Goal: Task Accomplishment & Management: Manage account settings

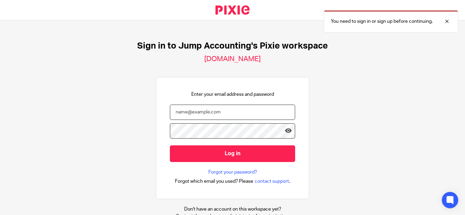
click at [203, 112] on input "email" at bounding box center [232, 112] width 125 height 15
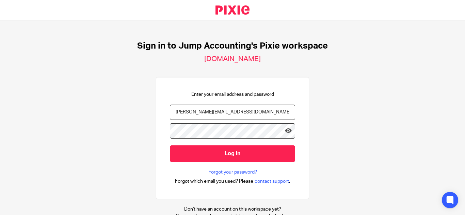
type input "gopika@jumpaccounting.co.uk"
click at [285, 133] on icon at bounding box center [288, 131] width 7 height 7
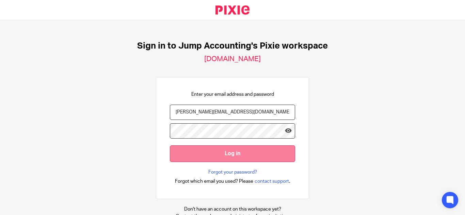
click at [254, 150] on input "Log in" at bounding box center [232, 154] width 125 height 17
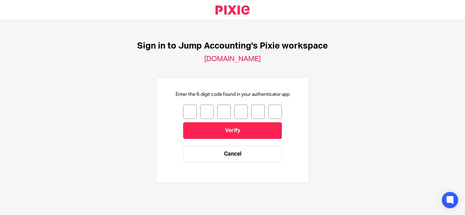
click at [183, 116] on input "number" at bounding box center [190, 112] width 14 height 14
type input "4"
type input "8"
type input "6"
type input "2"
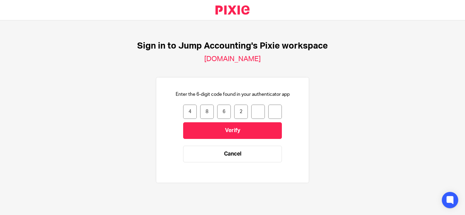
type input "7"
type input "4"
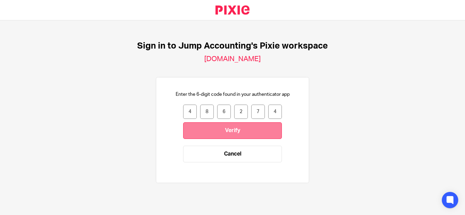
click at [210, 129] on input "Verify" at bounding box center [232, 131] width 99 height 17
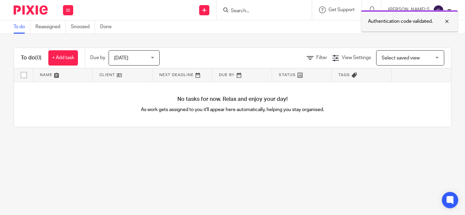
click at [445, 23] on div at bounding box center [442, 21] width 18 height 8
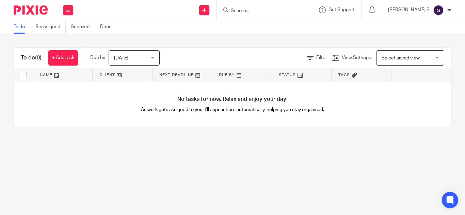
click at [429, 8] on div "[PERSON_NAME] S" at bounding box center [419, 10] width 63 height 11
click at [429, 31] on li "My profile" at bounding box center [425, 27] width 45 height 10
click at [424, 28] on span "My profile" at bounding box center [422, 27] width 21 height 5
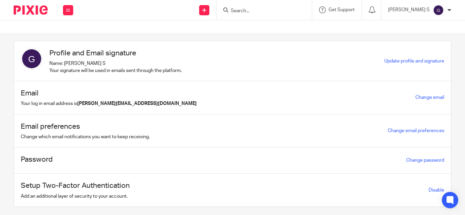
scroll to position [6, 0]
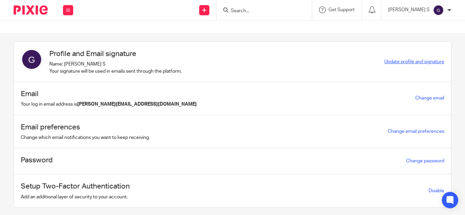
click at [393, 63] on span "Update profile and signature" at bounding box center [414, 62] width 60 height 5
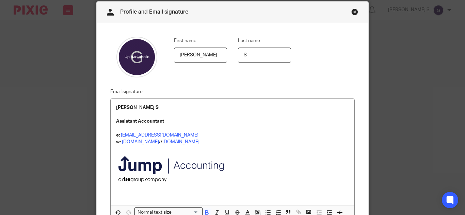
scroll to position [26, 0]
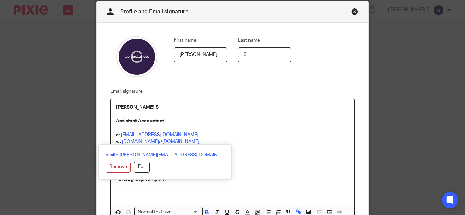
drag, startPoint x: 147, startPoint y: 113, endPoint x: 215, endPoint y: 145, distance: 74.9
click at [215, 145] on div "Gopika S Assistant Accountant e: matt@jumpaccounting.co.uk w: jumpaccounting.co…" at bounding box center [233, 152] width 244 height 107
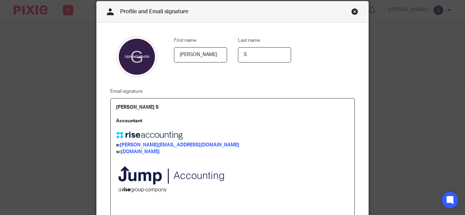
click at [127, 119] on strong "Accountant" at bounding box center [129, 121] width 26 height 5
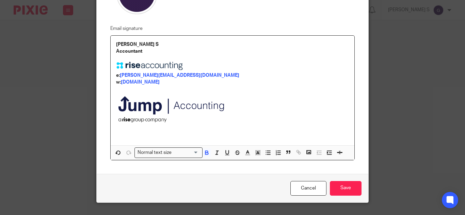
scroll to position [104, 0]
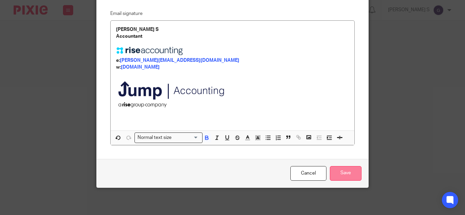
click at [336, 174] on input "Save" at bounding box center [346, 173] width 32 height 15
